Goal: Task Accomplishment & Management: Complete application form

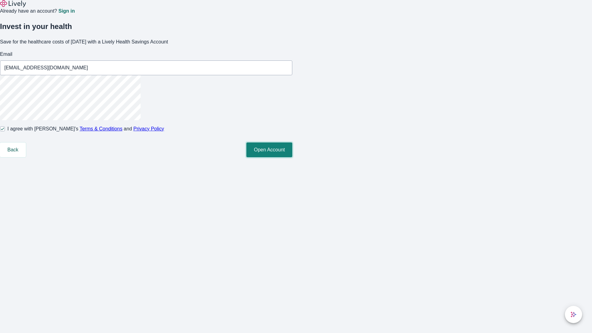
click at [292, 157] on button "Open Account" at bounding box center [269, 149] width 46 height 15
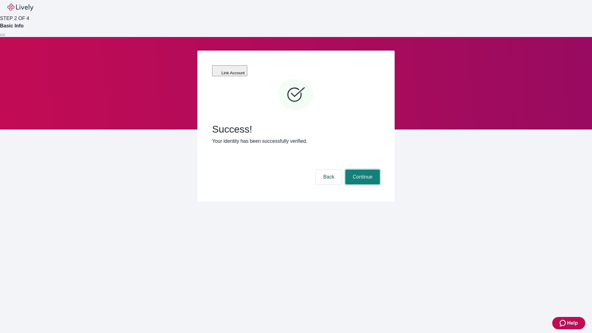
click at [362, 170] on button "Continue" at bounding box center [362, 177] width 35 height 15
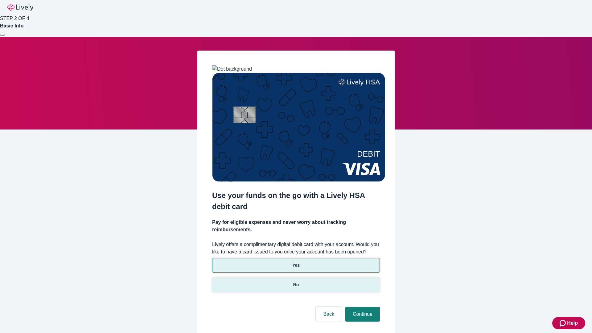
click at [296, 281] on p "No" at bounding box center [296, 284] width 6 height 6
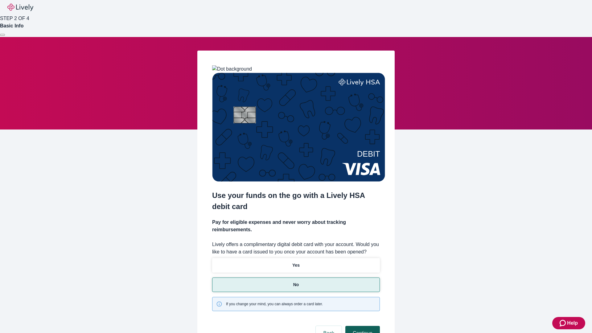
click at [362, 326] on button "Continue" at bounding box center [362, 333] width 35 height 15
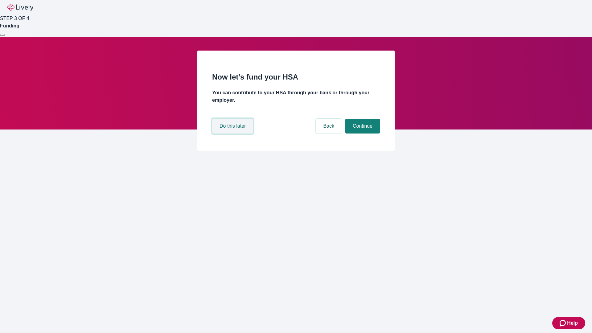
click at [233, 134] on button "Do this later" at bounding box center [232, 126] width 41 height 15
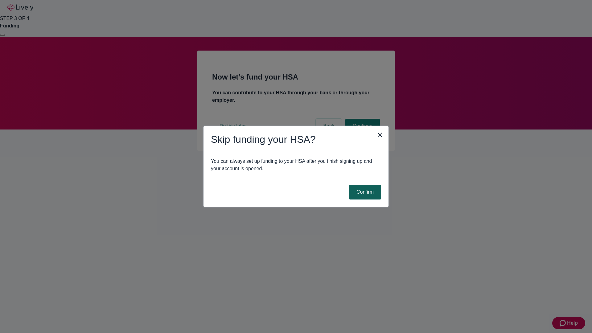
click at [364, 192] on button "Confirm" at bounding box center [365, 192] width 32 height 15
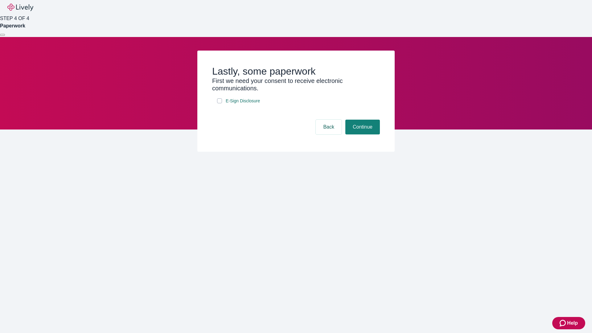
click at [220, 103] on input "E-Sign Disclosure" at bounding box center [219, 100] width 5 height 5
checkbox input "true"
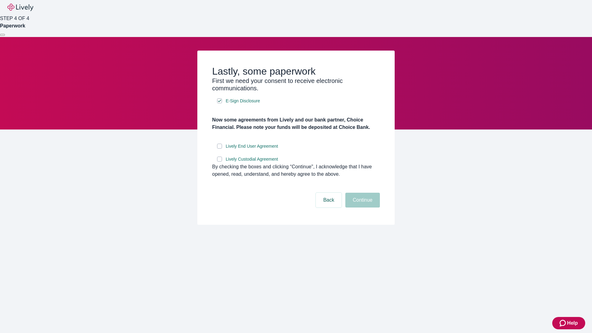
click at [220, 149] on input "Lively End User Agreement" at bounding box center [219, 146] width 5 height 5
checkbox input "true"
click at [220, 162] on input "Lively Custodial Agreement" at bounding box center [219, 159] width 5 height 5
checkbox input "true"
click at [362, 207] on button "Continue" at bounding box center [362, 200] width 35 height 15
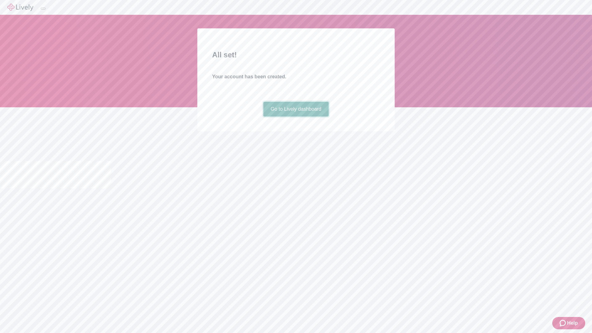
click at [296, 117] on link "Go to Lively dashboard" at bounding box center [296, 109] width 66 height 15
